Goal: Task Accomplishment & Management: Complete application form

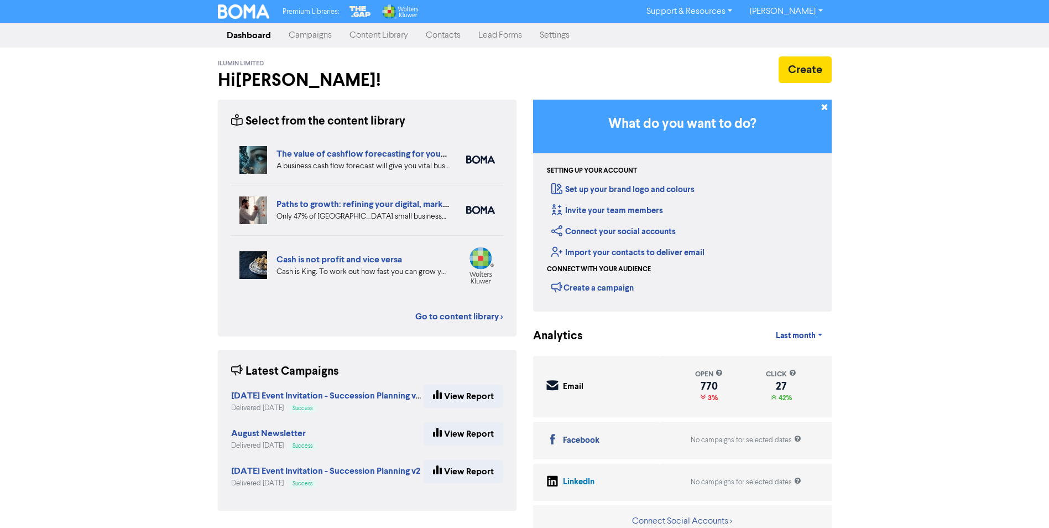
click at [451, 35] on link "Contacts" at bounding box center [443, 35] width 53 height 22
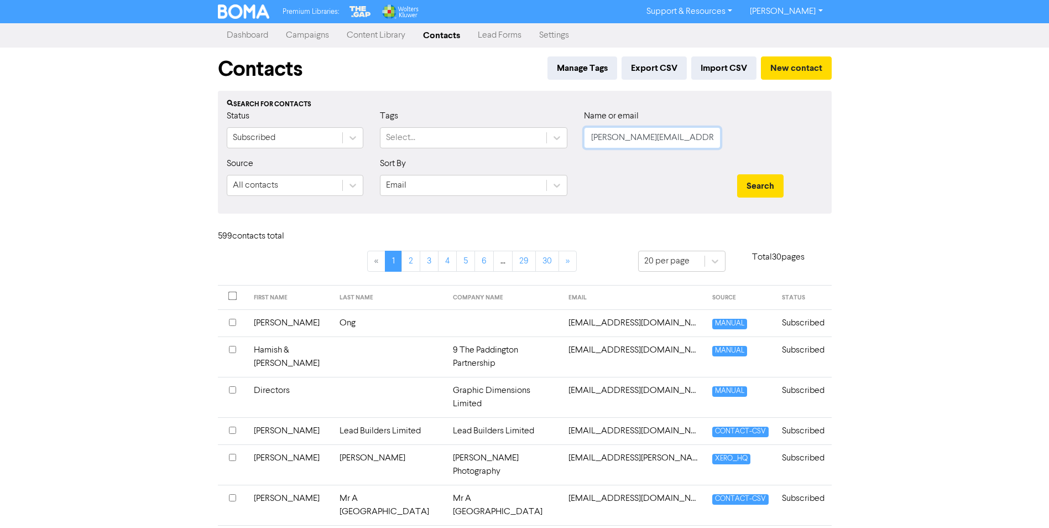
drag, startPoint x: 672, startPoint y: 136, endPoint x: 498, endPoint y: 120, distance: 174.9
click at [498, 120] on div "Status Subscribed Tags Select... Name or email [PERSON_NAME][EMAIL_ADDRESS][DOM…" at bounding box center [524, 134] width 613 height 48
type input "[PERSON_NAME]"
click at [737, 174] on button "Search" at bounding box center [760, 185] width 46 height 23
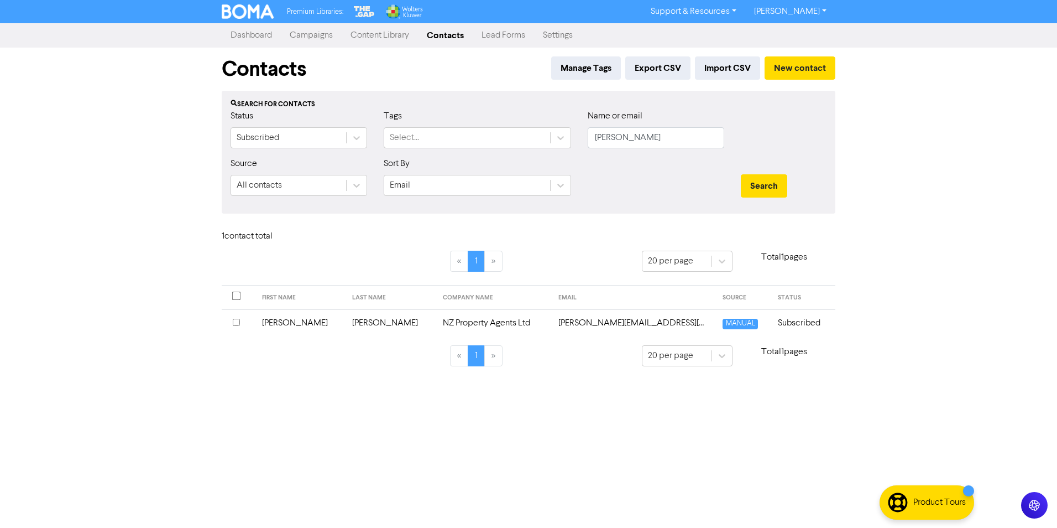
click at [463, 321] on td "NZ Property Agents Ltd" at bounding box center [493, 322] width 115 height 27
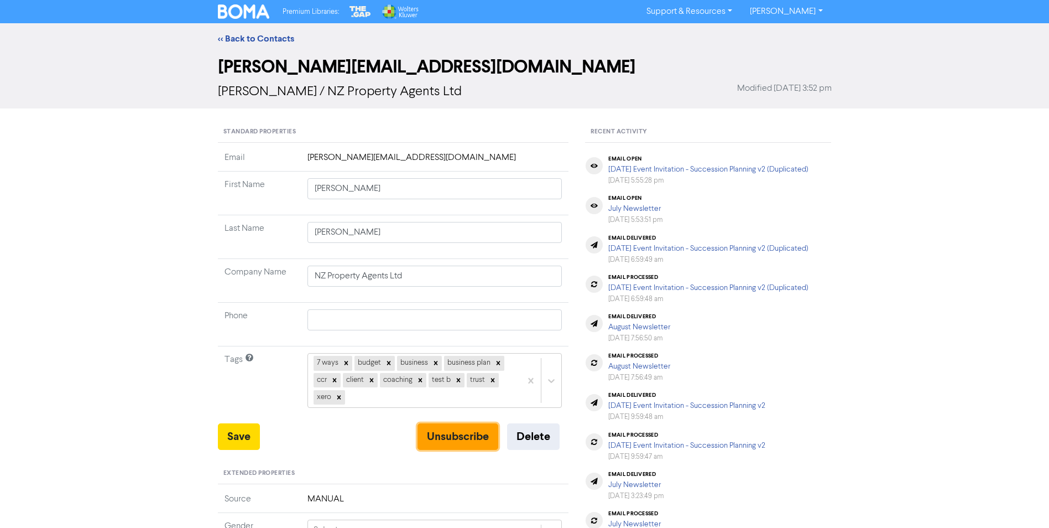
click at [468, 444] on button "Unsubscribe" at bounding box center [458, 436] width 81 height 27
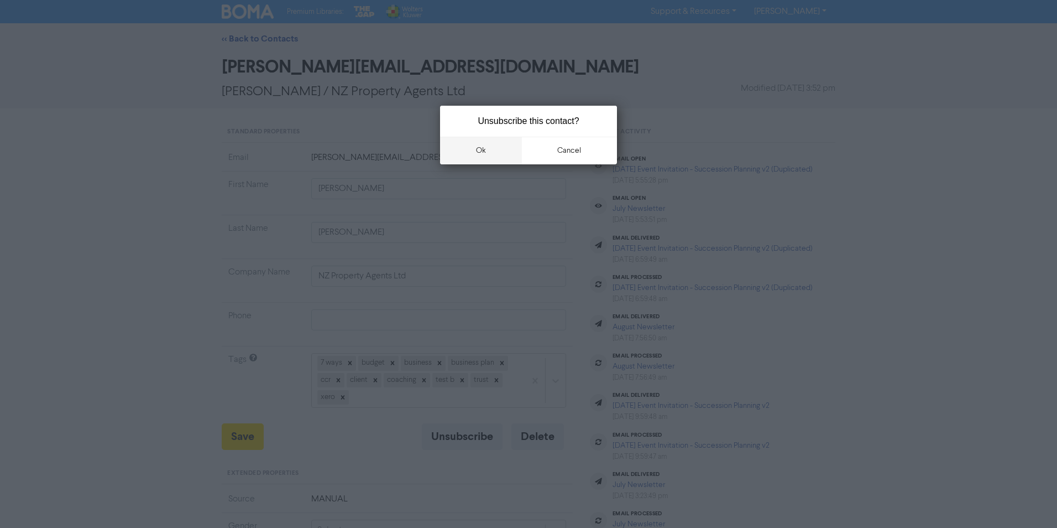
click at [480, 147] on button "ok" at bounding box center [481, 151] width 82 height 28
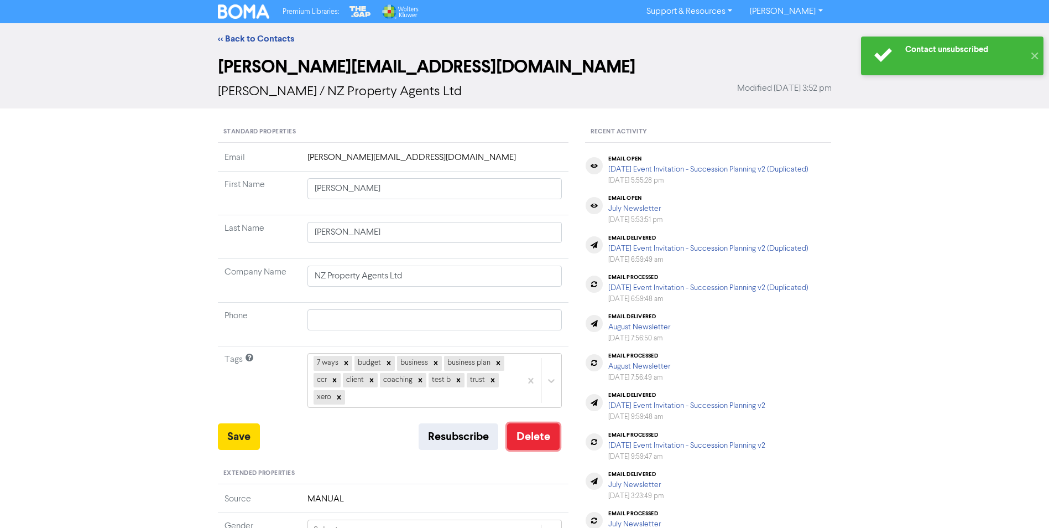
click at [522, 434] on button "Delete" at bounding box center [533, 436] width 53 height 27
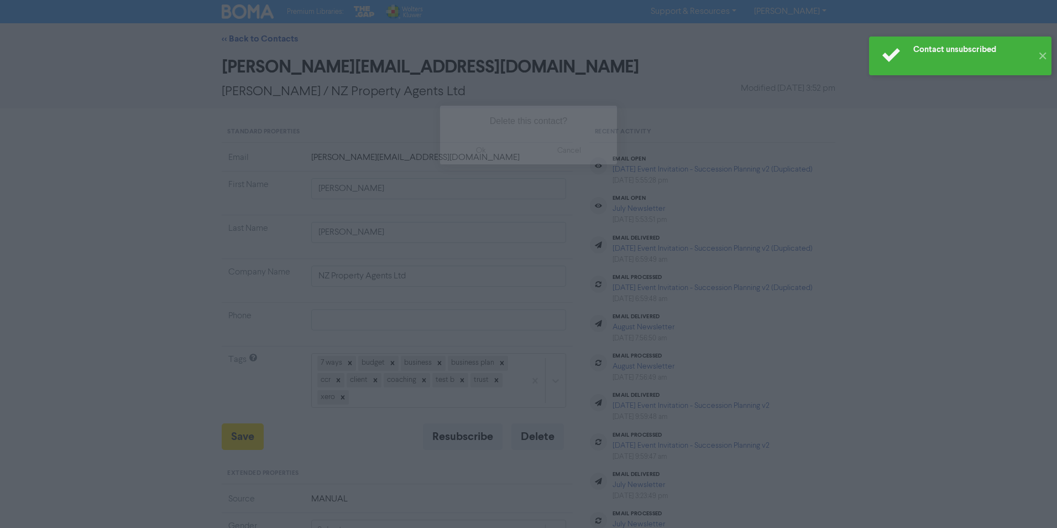
click at [475, 152] on button "ok" at bounding box center [481, 151] width 82 height 28
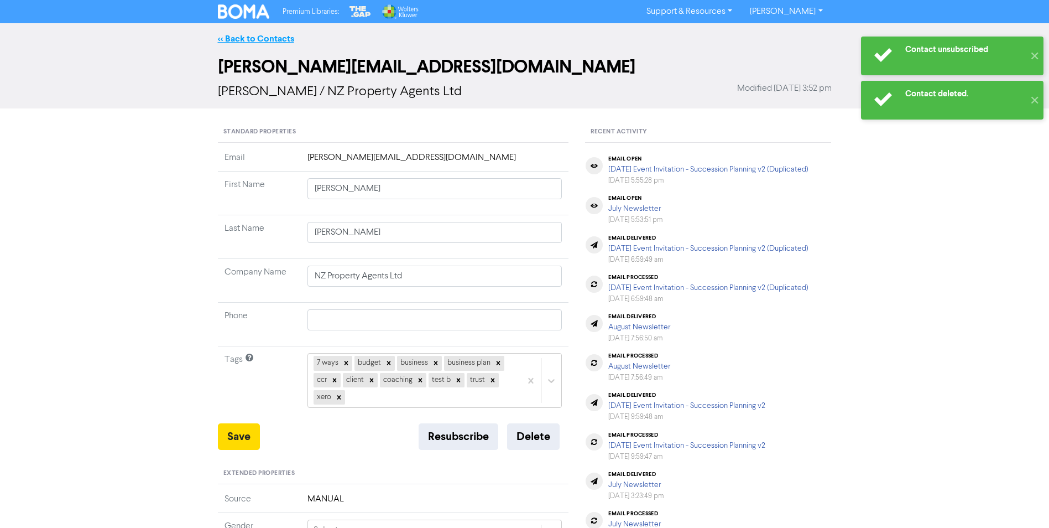
click at [275, 38] on link "<< Back to Contacts" at bounding box center [256, 38] width 76 height 11
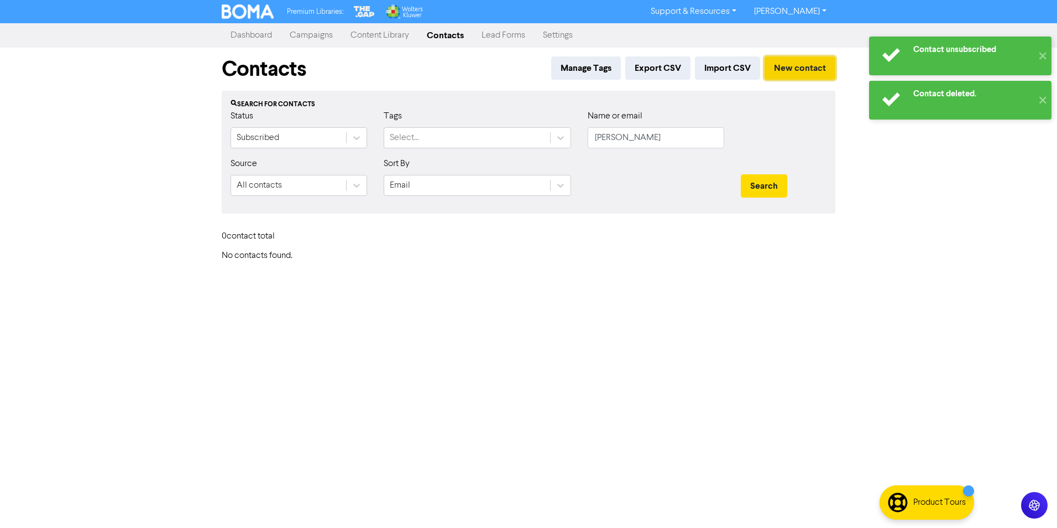
click at [812, 66] on button "New contact" at bounding box center [800, 67] width 71 height 23
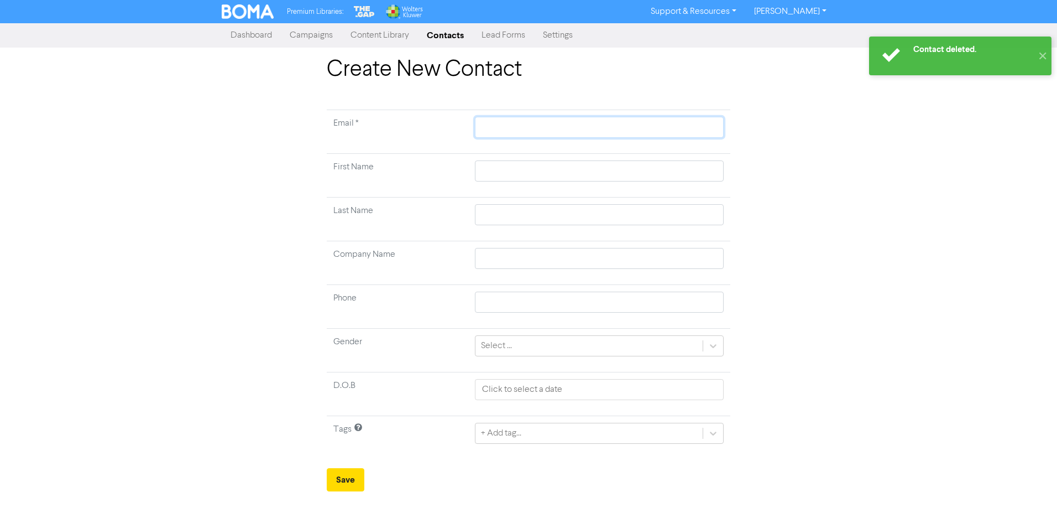
click at [563, 128] on input "text" at bounding box center [599, 127] width 249 height 21
paste input "[EMAIL_ADDRESS][DOMAIN_NAME]"
type input "[EMAIL_ADDRESS][DOMAIN_NAME]"
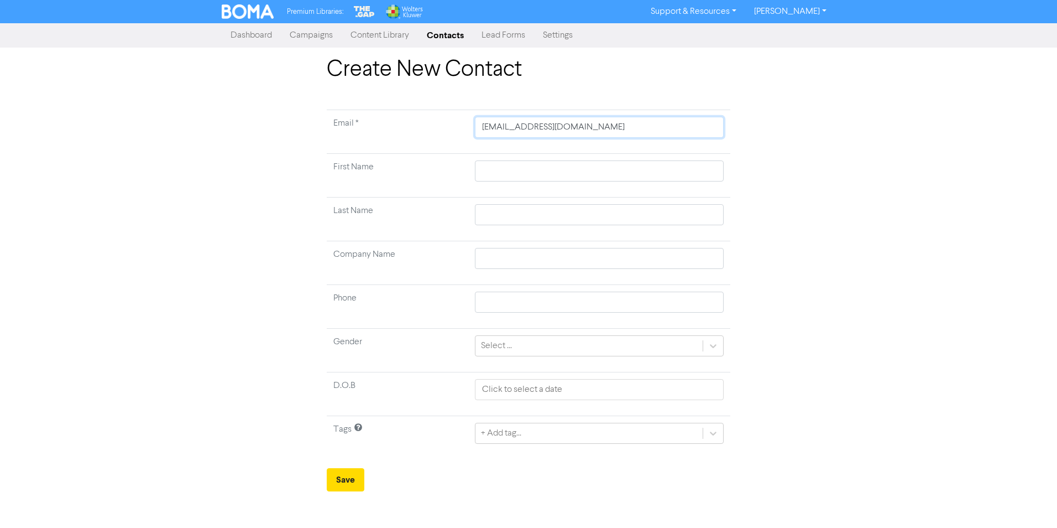
type input "[EMAIL_ADDRESS][DOMAIN_NAME]"
click at [489, 171] on input "text" at bounding box center [599, 170] width 249 height 21
type input "J"
type input "Je"
type input "[PERSON_NAME]"
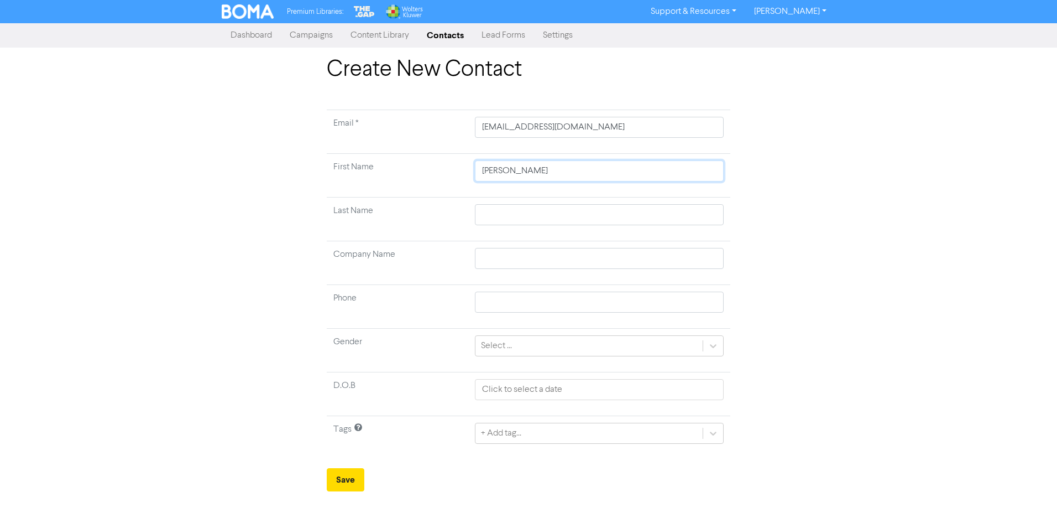
type input "Jenn"
type input "[PERSON_NAME]"
click at [494, 213] on input "text" at bounding box center [599, 214] width 249 height 21
type input "H"
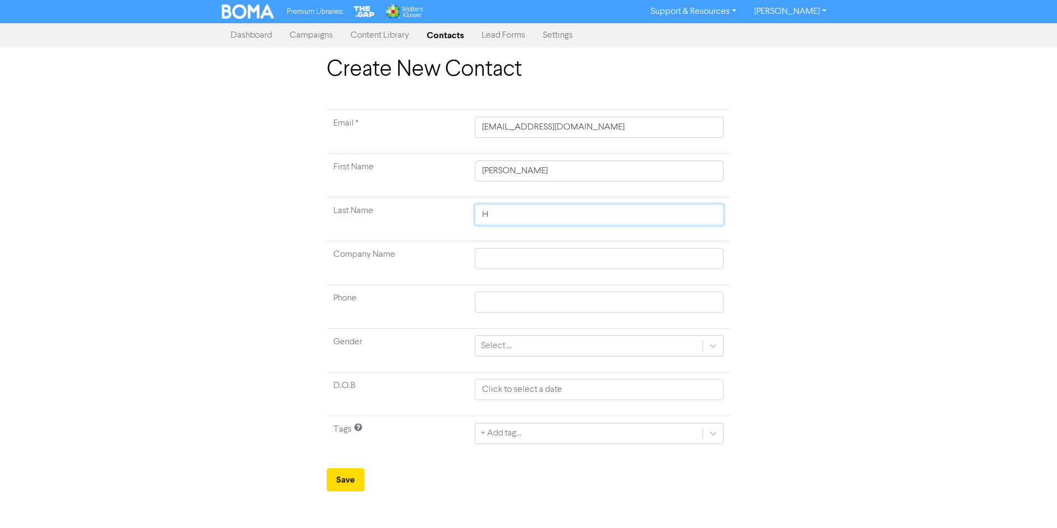
type input "He"
type input "Hee"
type input "Heer"
type input "Heera"
type input "[PERSON_NAME]"
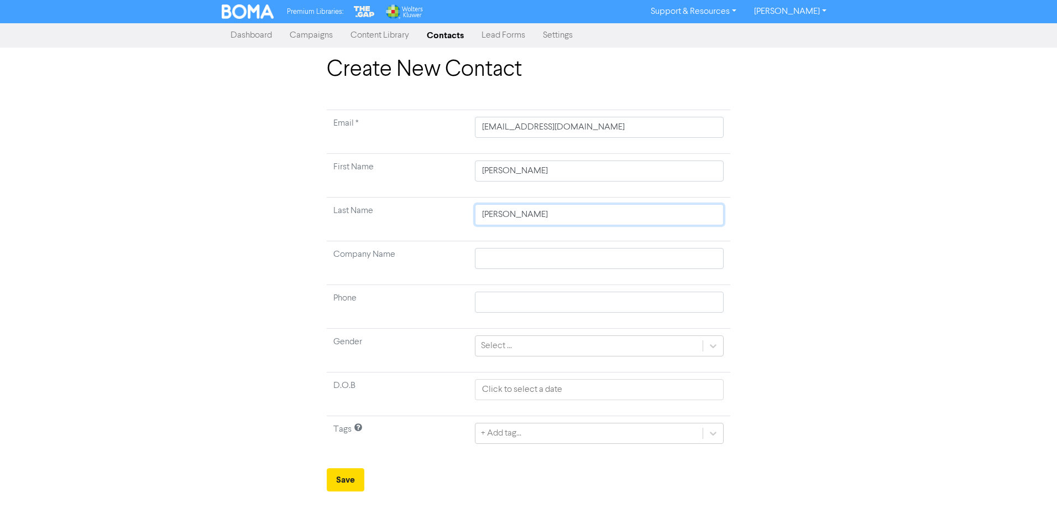
type input "[PERSON_NAME]"
click at [479, 258] on input "text" at bounding box center [599, 258] width 249 height 21
type input "N"
type input "NZ"
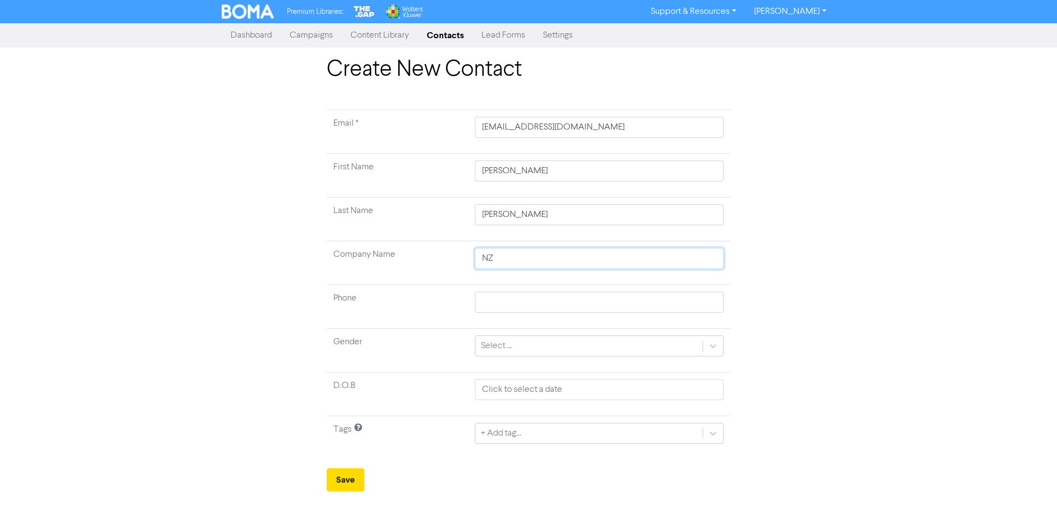
type input "NZ P"
type input "NZ Pr"
type input "NZ Pro"
type input "NZ Prop"
type input "NZ Prope"
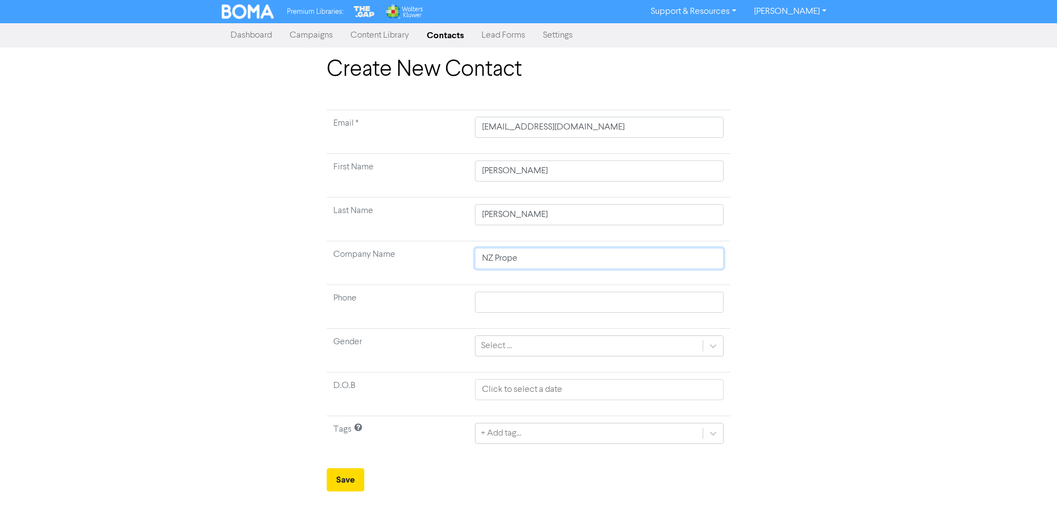
type input "NZ Proper"
type input "NZ Propert"
type input "NZ Property"
type input "NZ Property A"
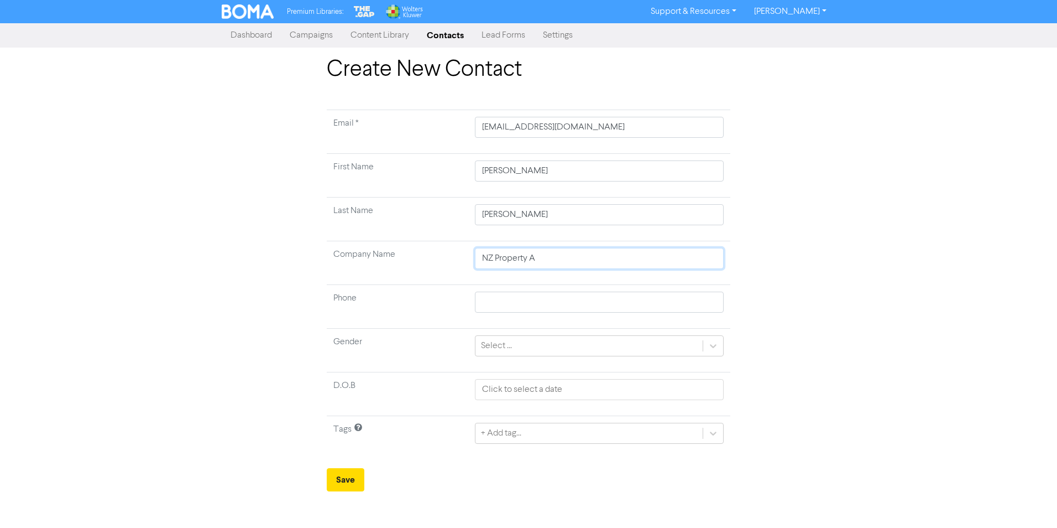
type input "NZ Property Ag"
type input "NZ Property Age"
type input "NZ Property Agen"
type input "NZ Property Agent"
type input "NZ Property Agents"
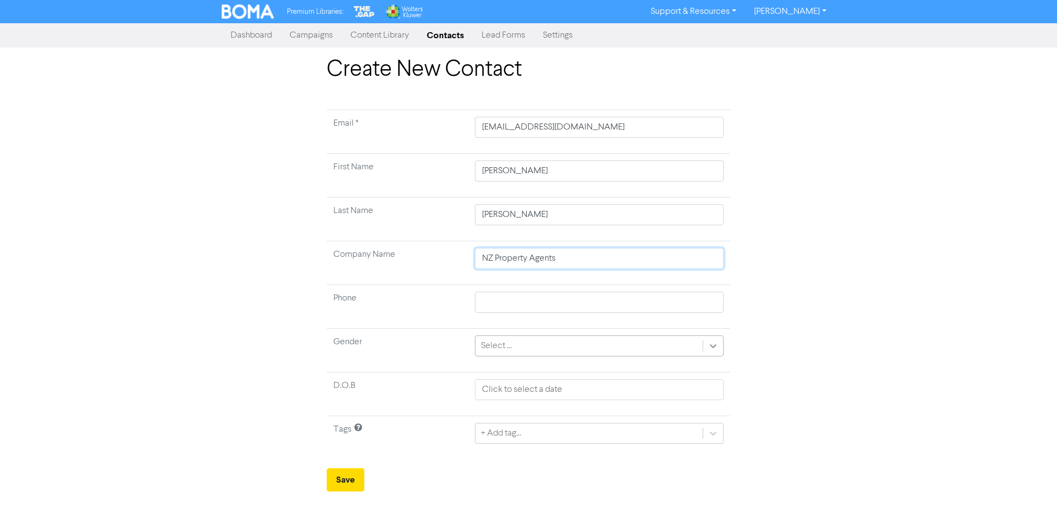
type input "NZ Property Agents"
click at [712, 345] on icon at bounding box center [713, 345] width 11 height 11
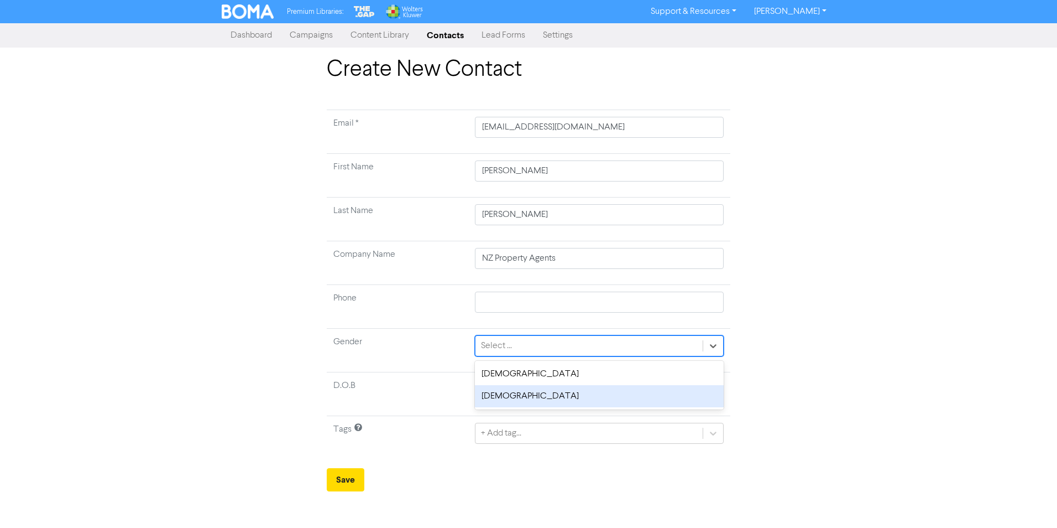
click at [646, 396] on div "[DEMOGRAPHIC_DATA]" at bounding box center [599, 396] width 249 height 22
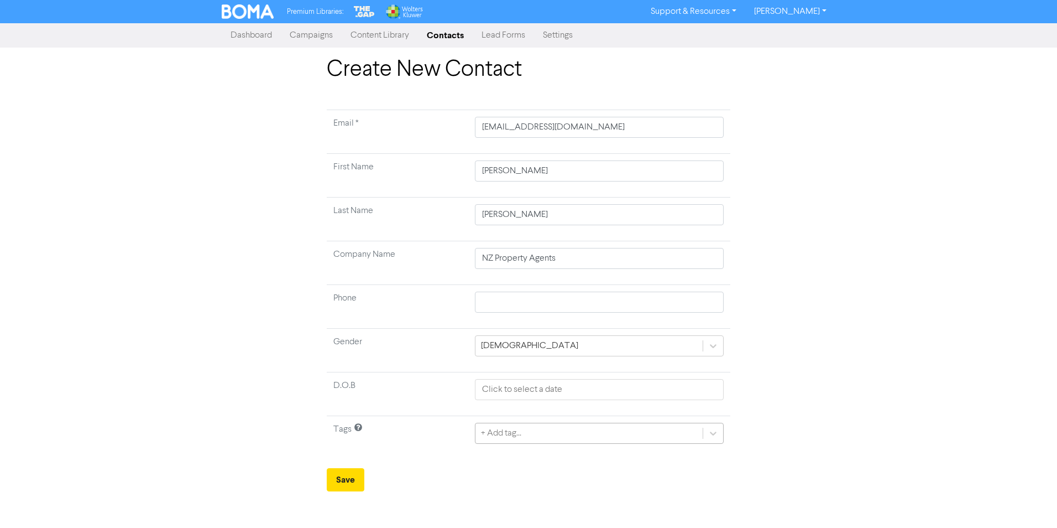
click at [592, 435] on div "+ Add tag..." at bounding box center [589, 433] width 227 height 20
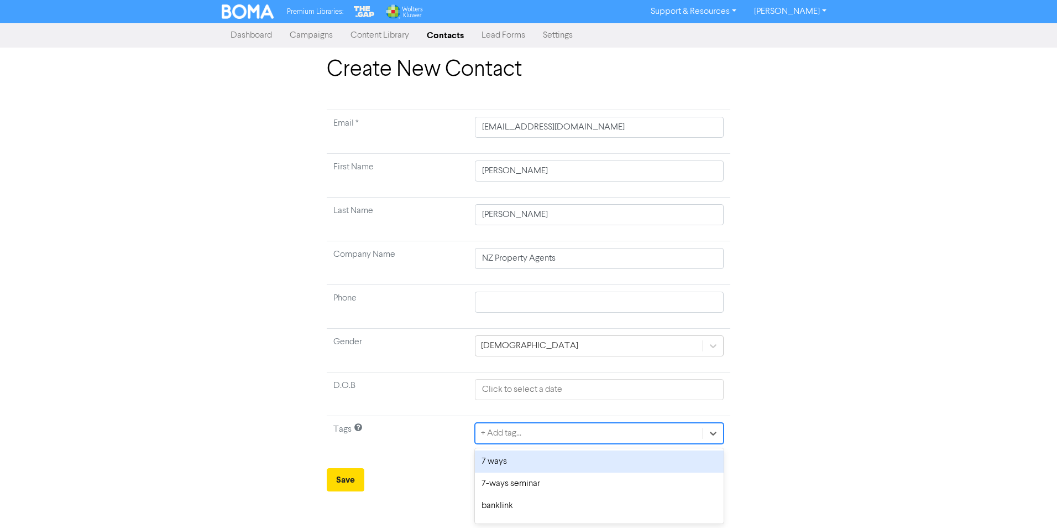
click at [557, 462] on div "7 ways" at bounding box center [599, 461] width 249 height 22
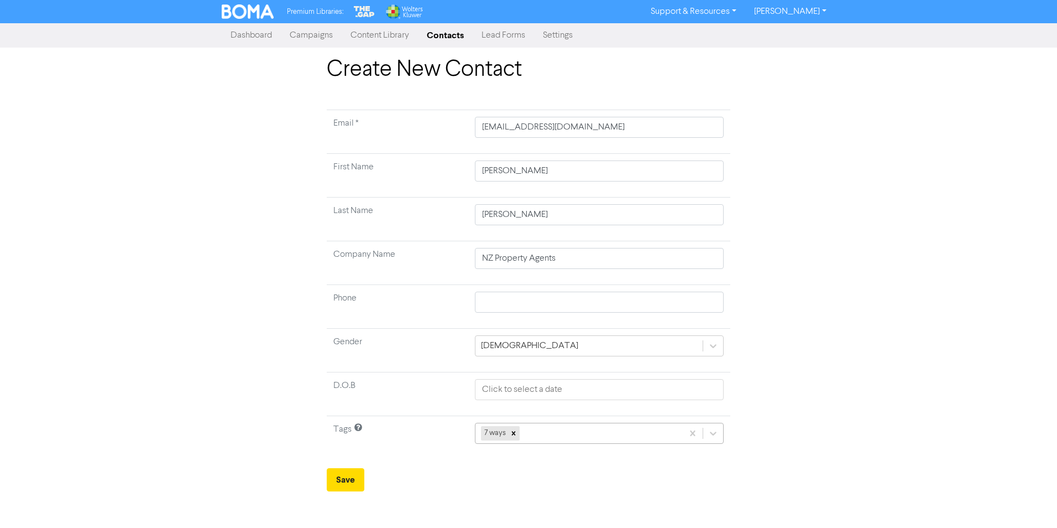
click at [569, 432] on div "7 ways" at bounding box center [579, 433] width 207 height 20
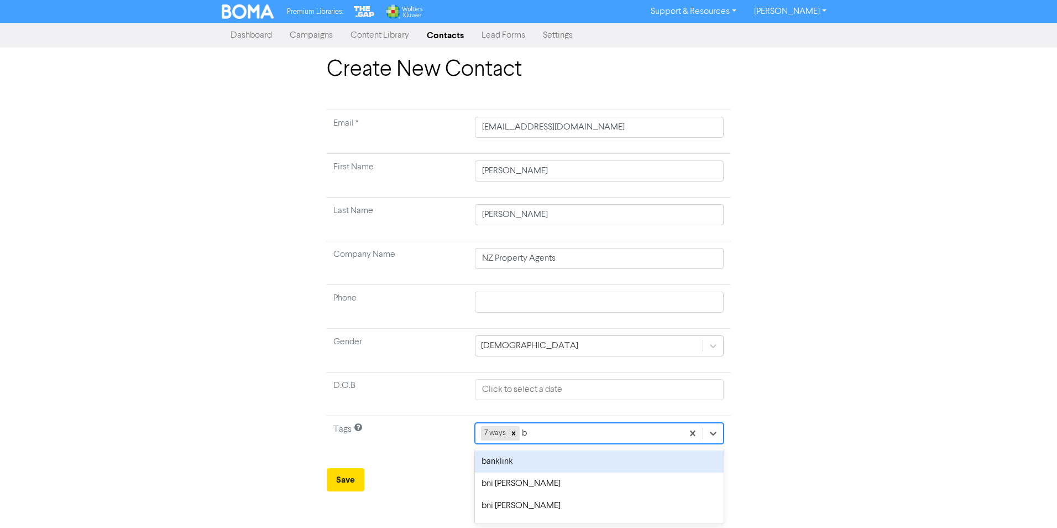
type input "bu"
click at [569, 432] on div "7 ways budget" at bounding box center [575, 433] width 215 height 20
type input "bu"
click at [536, 455] on div "business" at bounding box center [593, 461] width 262 height 22
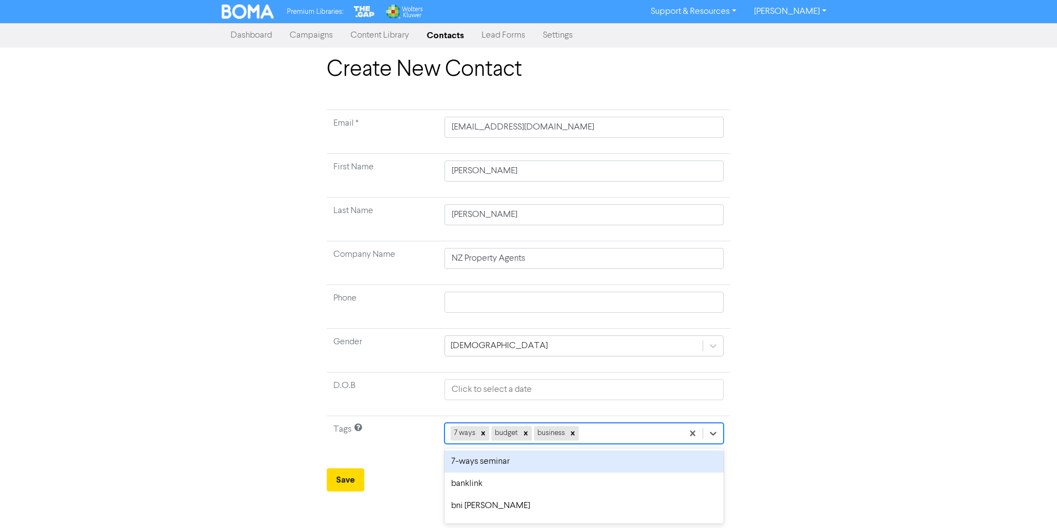
click at [608, 434] on div "7 ways budget business" at bounding box center [564, 433] width 238 height 20
type input "busi"
click at [543, 459] on div "business plan" at bounding box center [581, 461] width 285 height 22
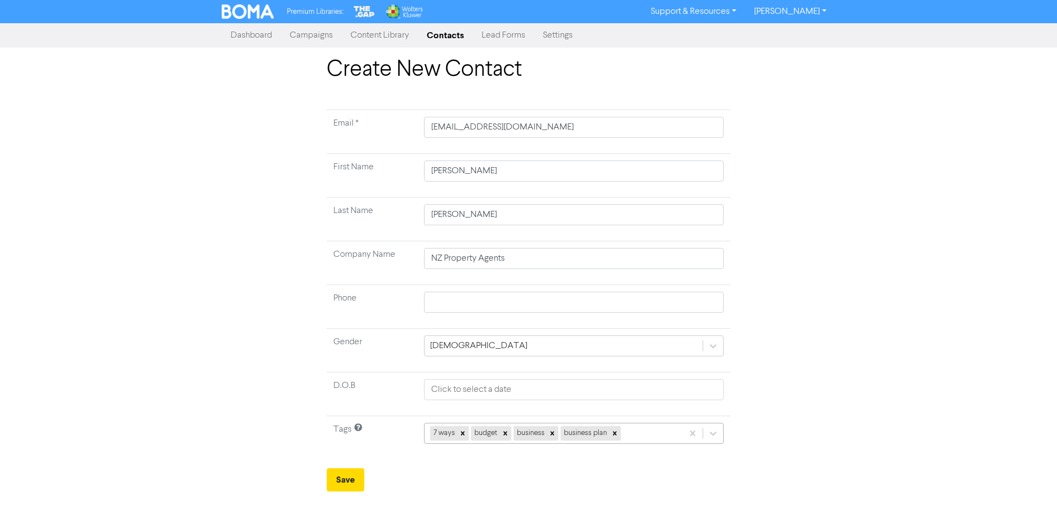
click at [648, 431] on div "7 ways budget business business plan" at bounding box center [554, 433] width 258 height 20
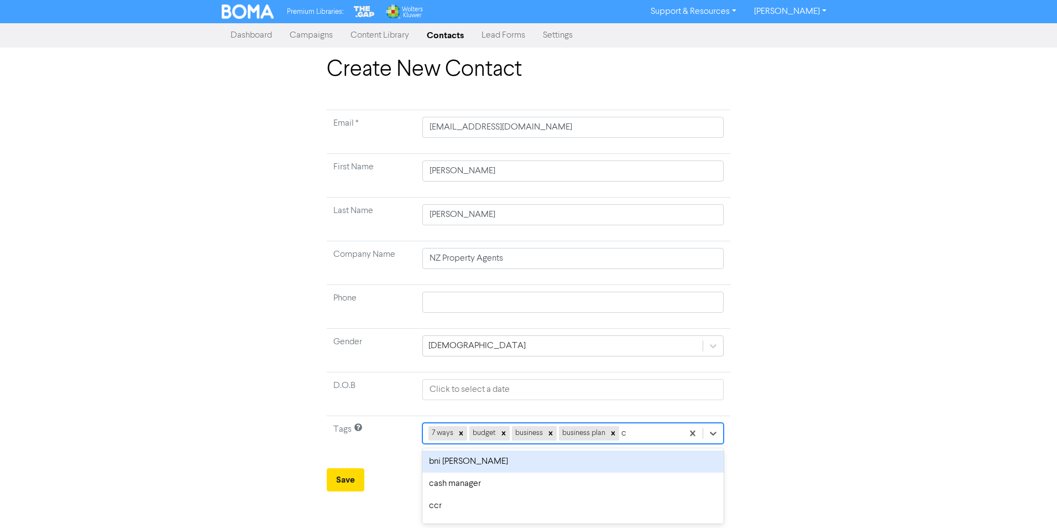
type input "cc"
click at [618, 459] on div "ccr" at bounding box center [572, 461] width 303 height 22
click at [656, 434] on div "7 ways budget business business plan ccr" at bounding box center [550, 433] width 265 height 20
type input "cli"
click at [632, 457] on div "client" at bounding box center [569, 461] width 309 height 22
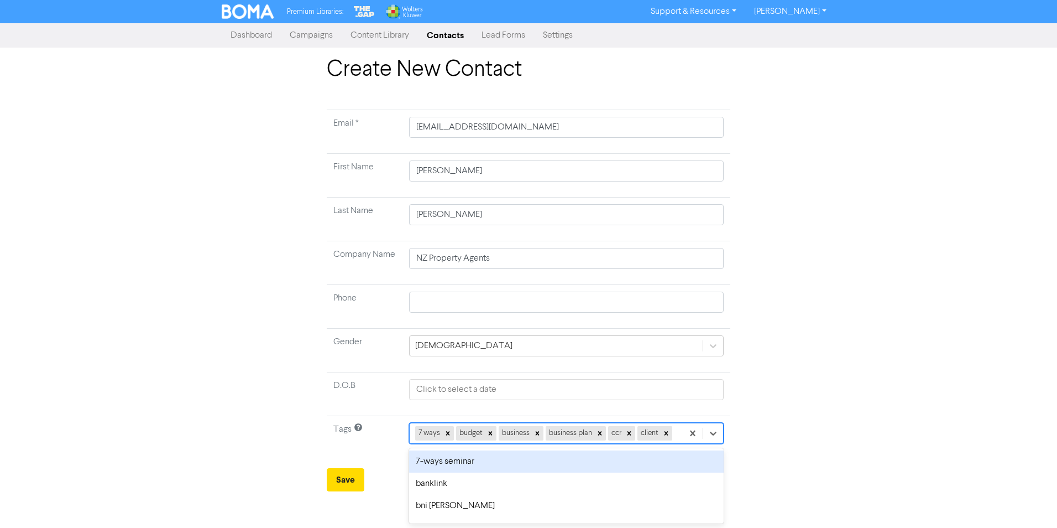
click at [675, 435] on input "text" at bounding box center [675, 432] width 1 height 13
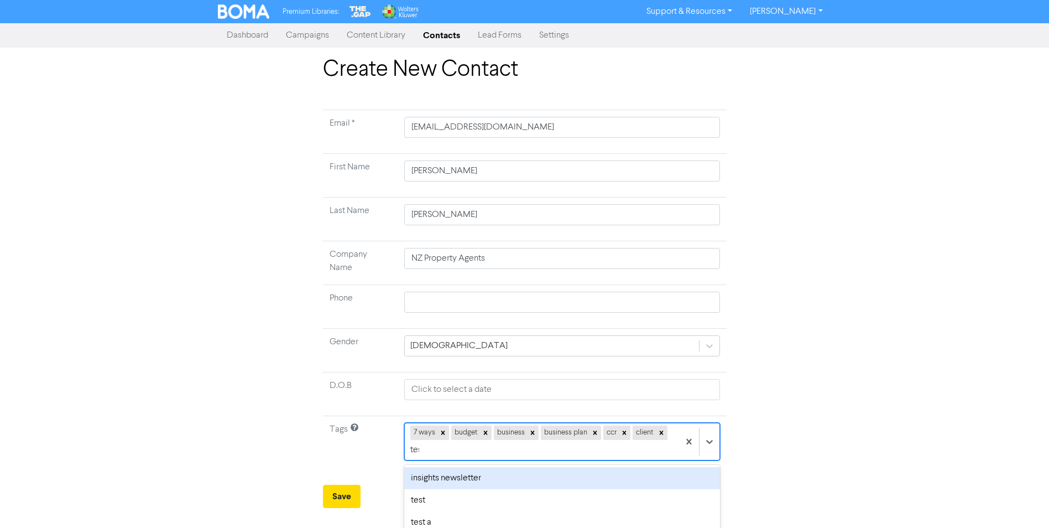
type input "test"
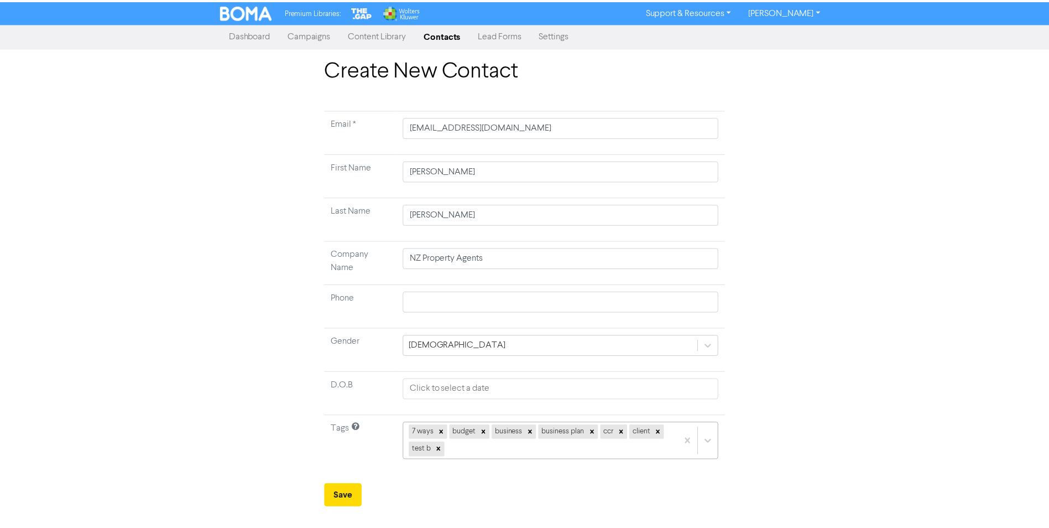
scroll to position [103, 0]
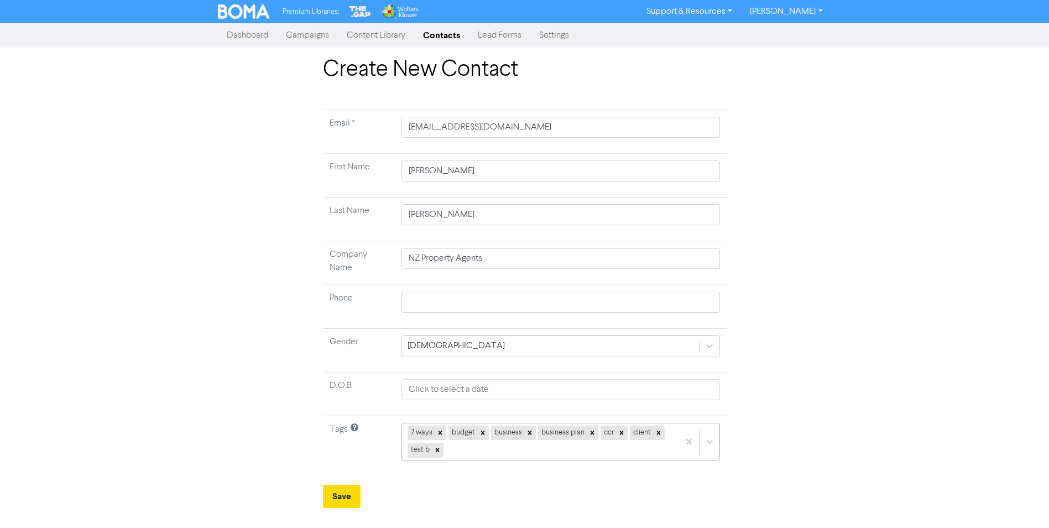
click at [472, 445] on div "7 ways budget business business plan ccr client test b" at bounding box center [561, 442] width 318 height 38
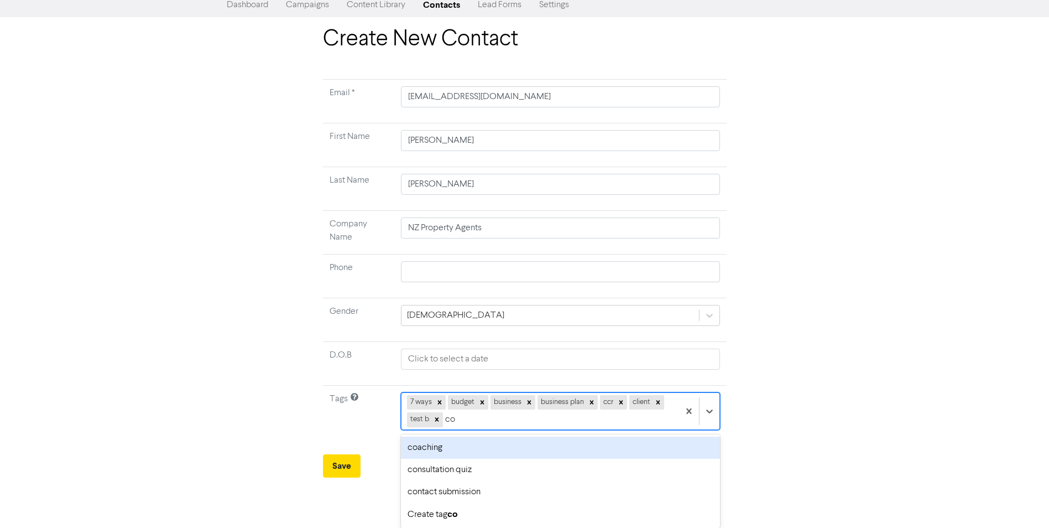
scroll to position [30, 0]
type input "coa"
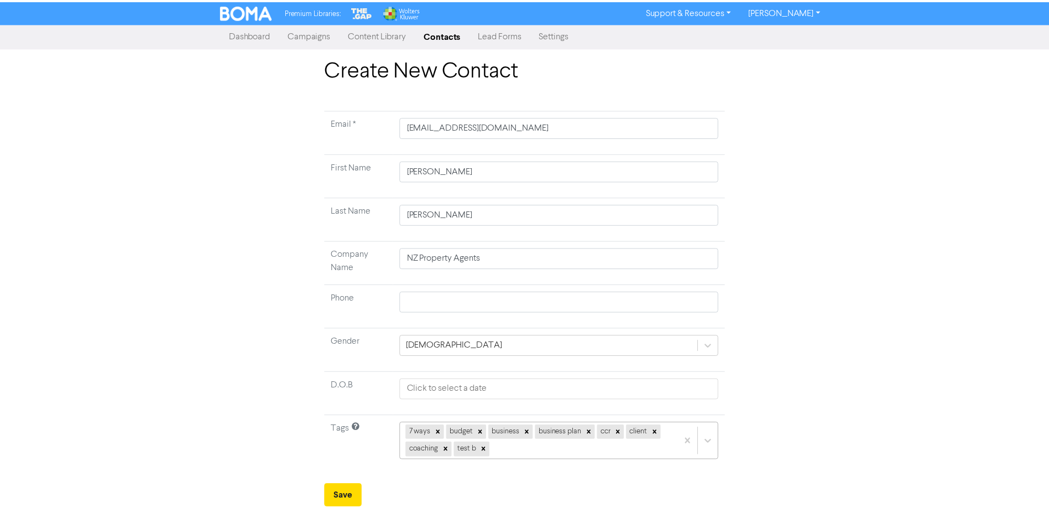
scroll to position [103, 0]
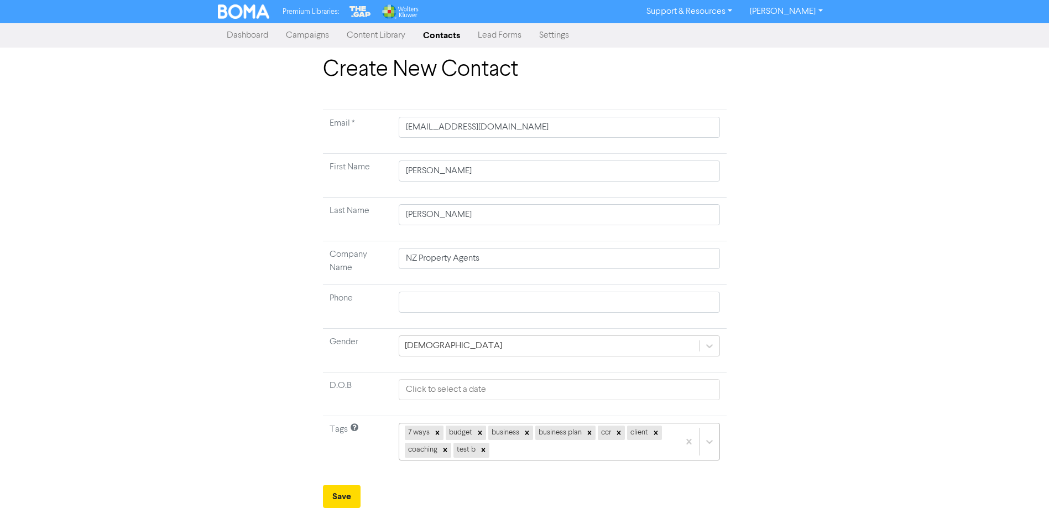
click at [509, 447] on div "7 ways budget business business plan ccr client coaching test b" at bounding box center [559, 442] width 321 height 38
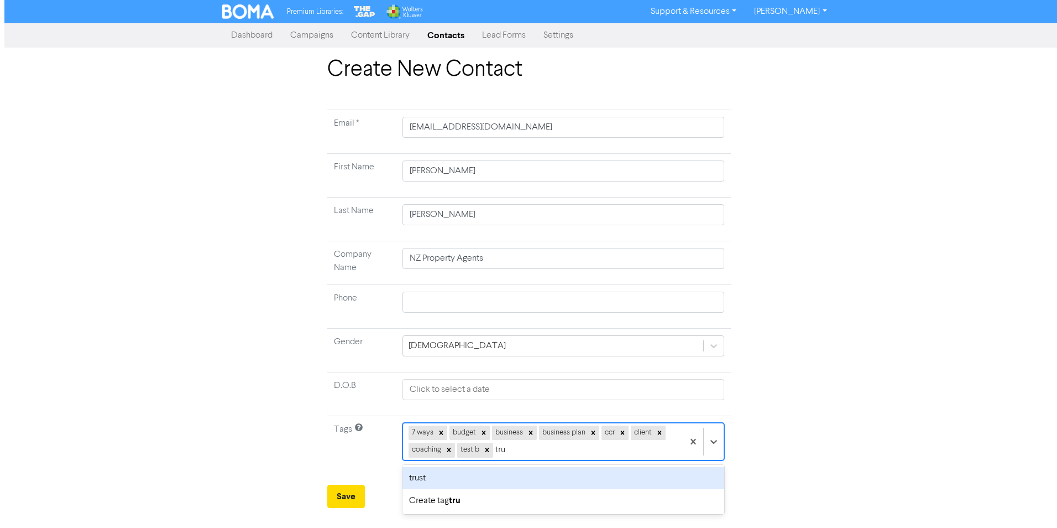
scroll to position [0, 0]
type input "trus"
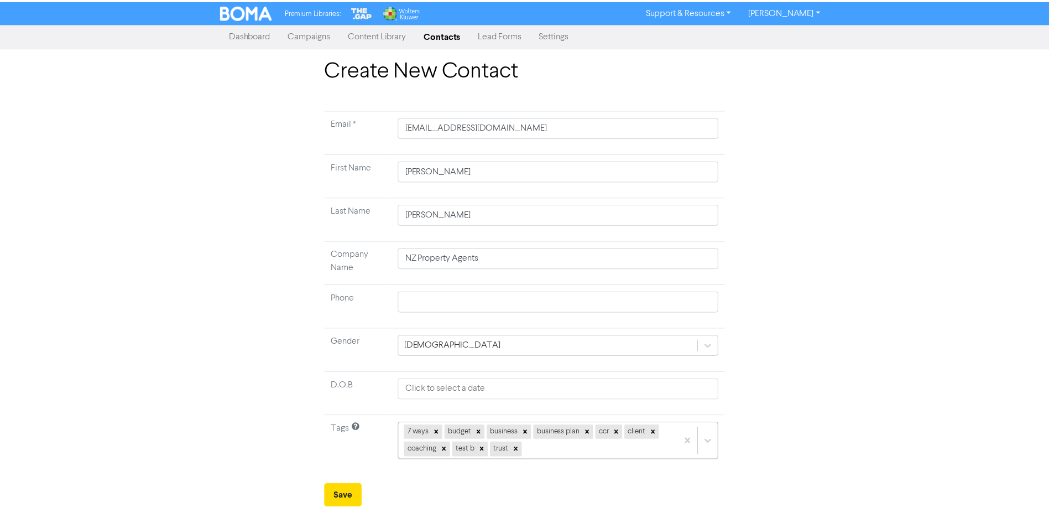
scroll to position [103, 0]
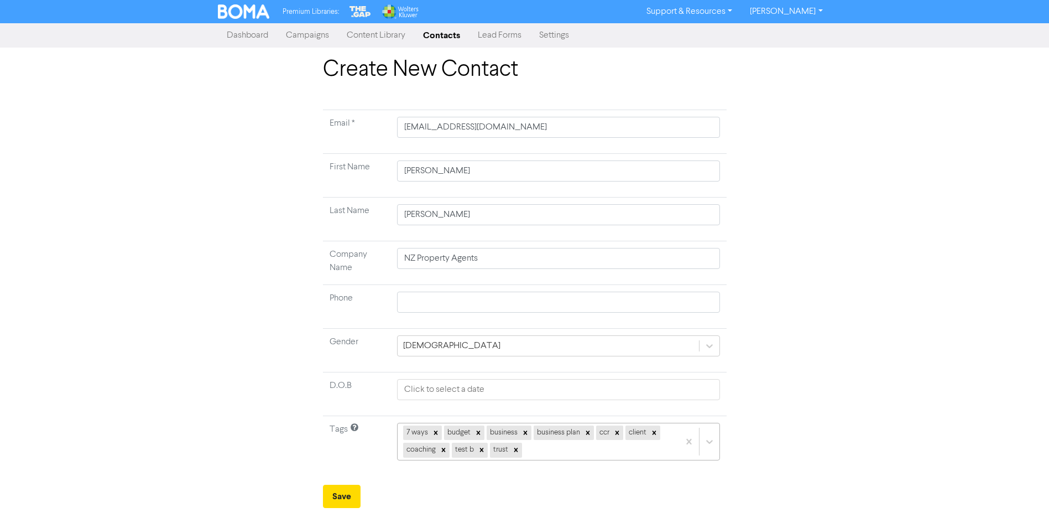
click at [545, 450] on div "7 ways budget business business plan ccr client coaching test b trust" at bounding box center [558, 442] width 323 height 38
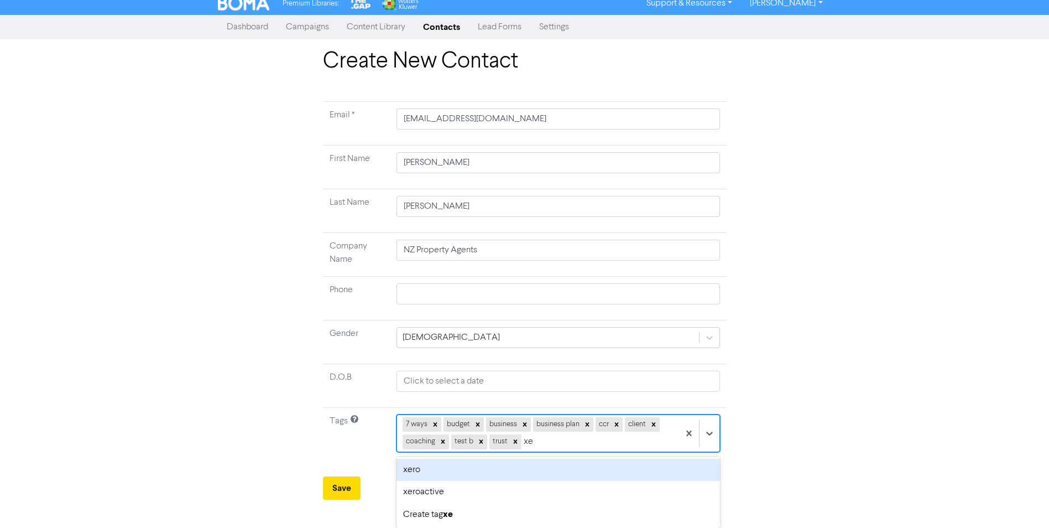
scroll to position [8, 0]
type input "xero"
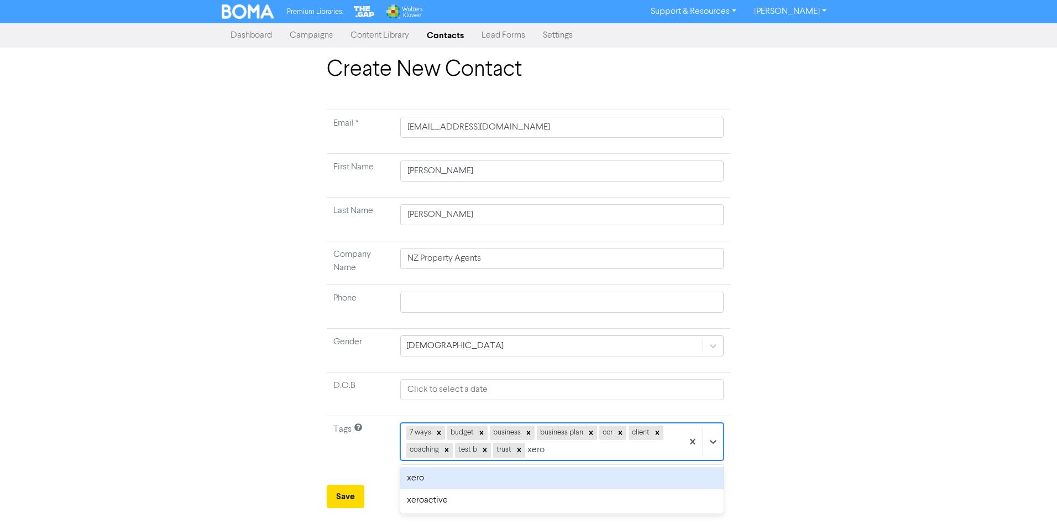
click at [538, 470] on div "xero" at bounding box center [562, 478] width 324 height 22
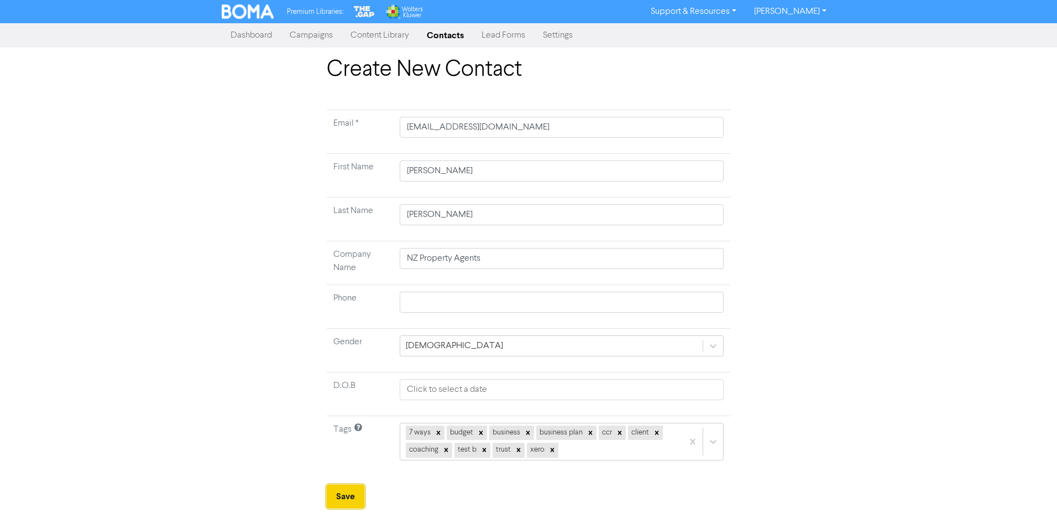
click at [336, 489] on button "Save" at bounding box center [346, 496] width 38 height 23
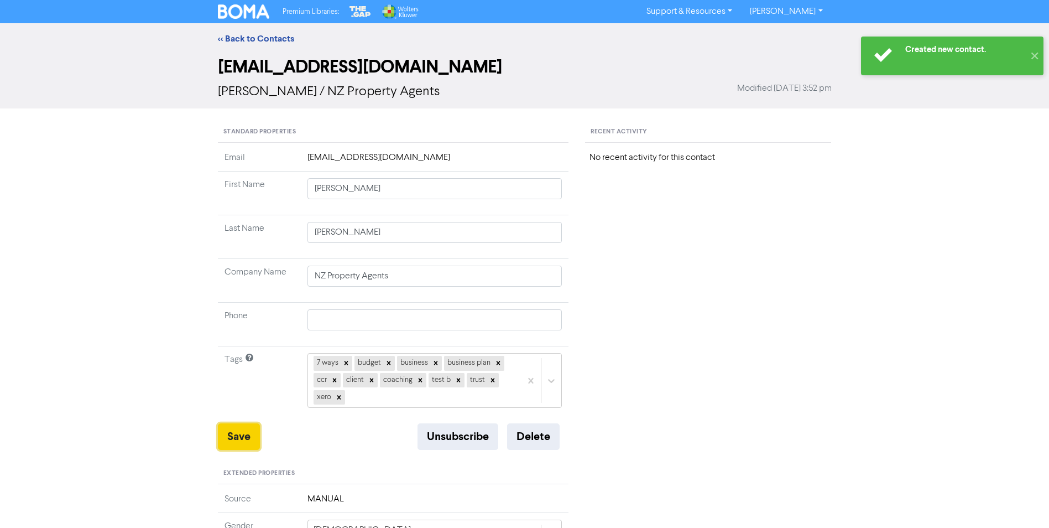
click at [232, 443] on button "Save" at bounding box center [239, 436] width 42 height 27
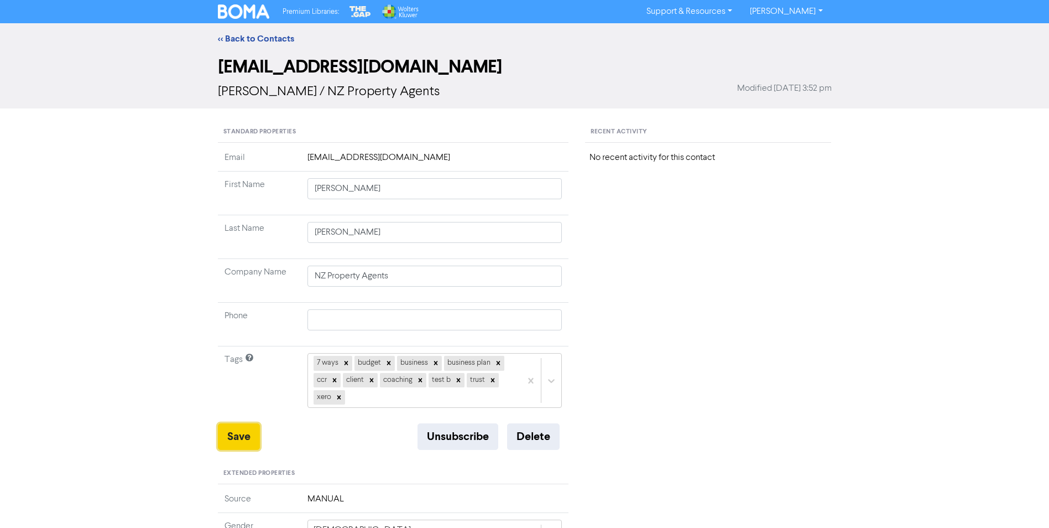
click at [238, 445] on button "Save" at bounding box center [239, 436] width 42 height 27
